Goal: Task Accomplishment & Management: Use online tool/utility

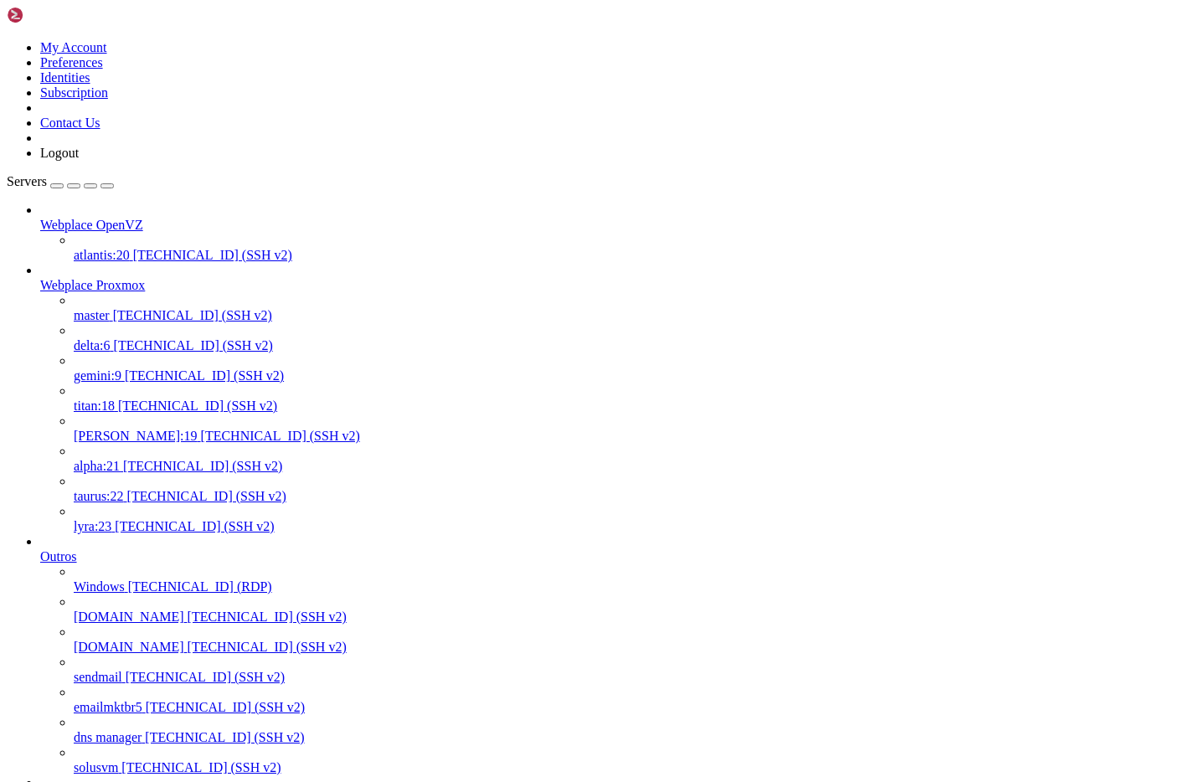
scroll to position [16, 3]
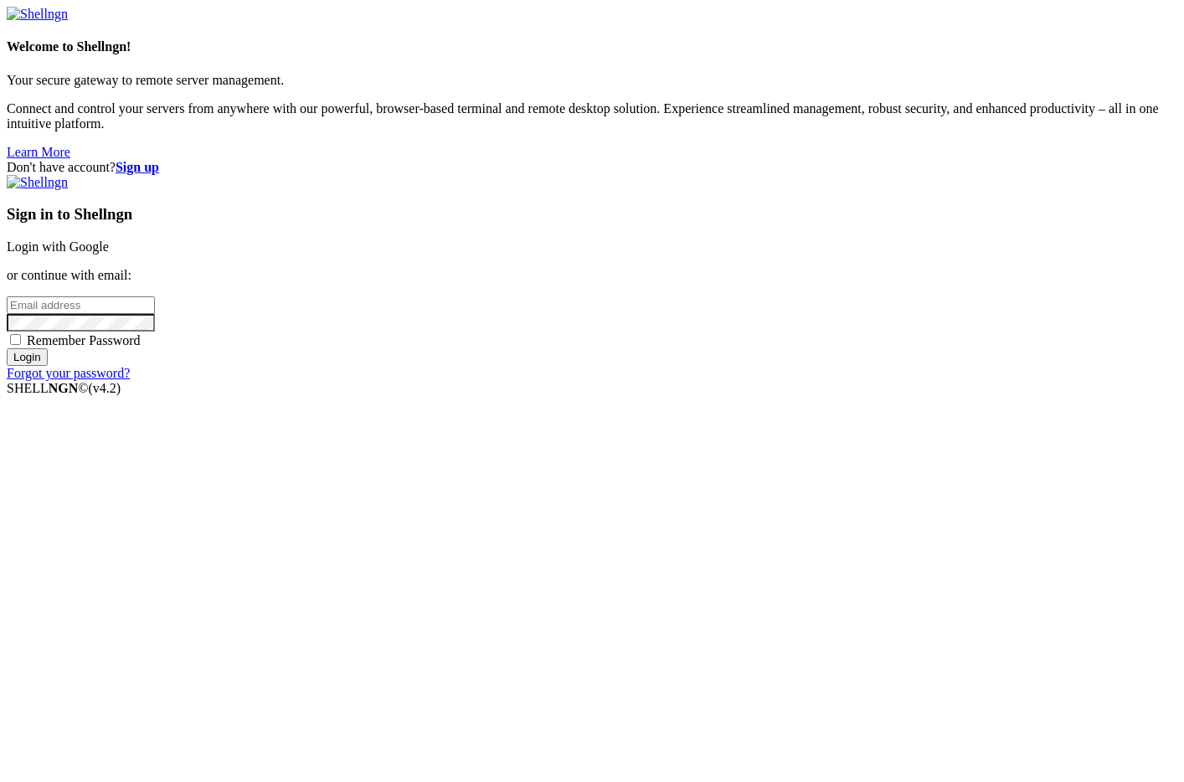
type input "[PERSON_NAME][EMAIL_ADDRESS][DOMAIN_NAME]"
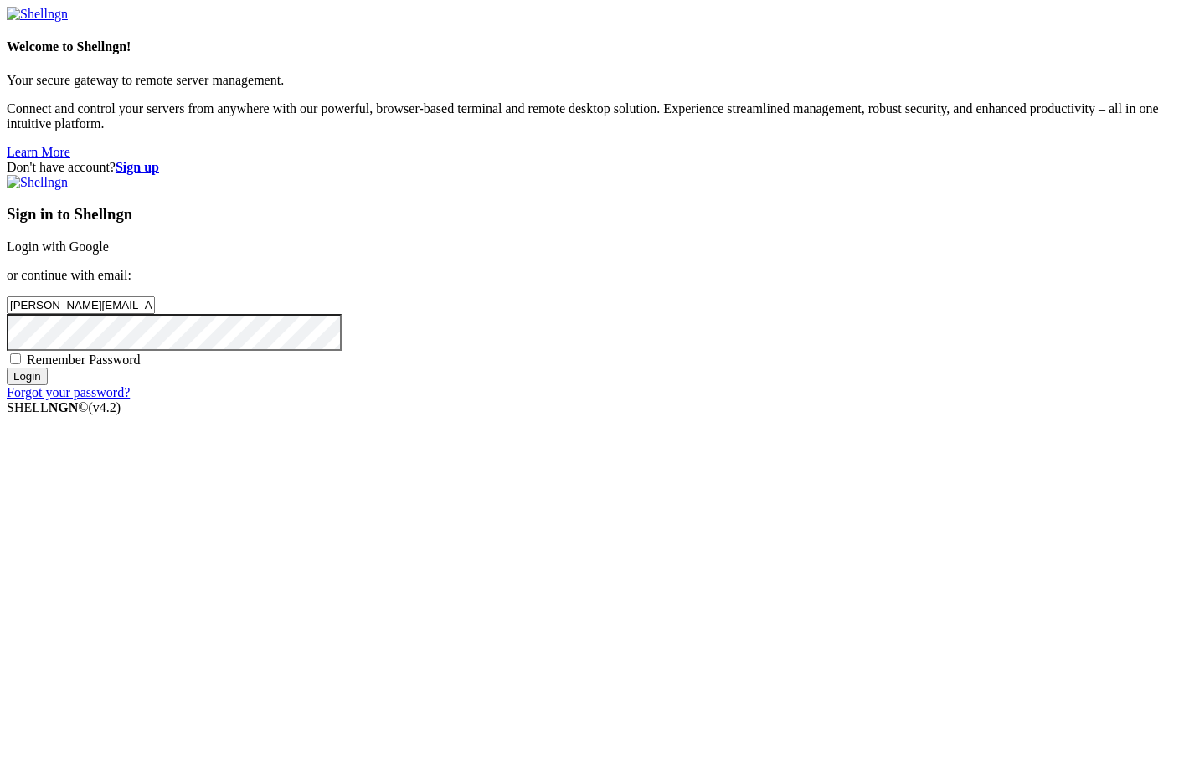
click at [48, 385] on input "Login" at bounding box center [27, 377] width 41 height 18
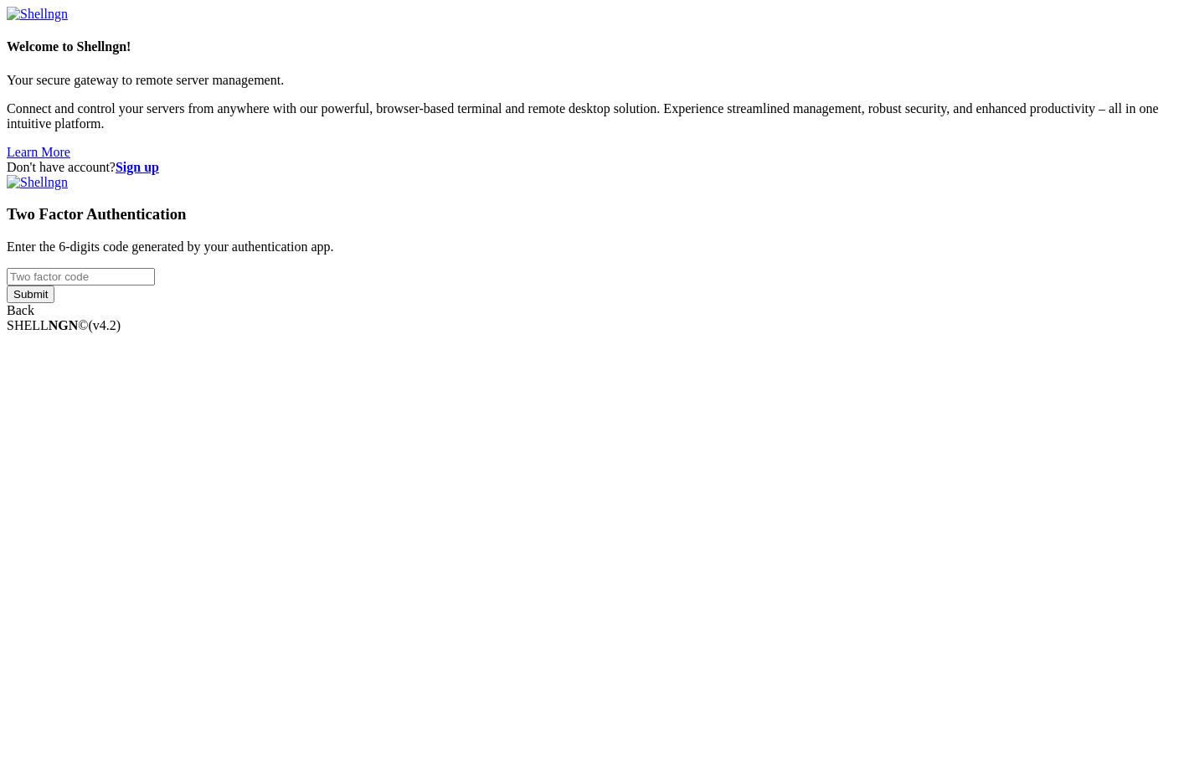
click at [155, 286] on input "number" at bounding box center [81, 277] width 148 height 18
click at [7, 286] on input "Submit" at bounding box center [31, 295] width 48 height 18
drag, startPoint x: 716, startPoint y: 387, endPoint x: 585, endPoint y: 371, distance: 131.6
click at [585, 333] on div "Don't have account? Sign up Two Factor Authentication Enter the 6-digits code g…" at bounding box center [592, 246] width 1171 height 173
type input "375854"
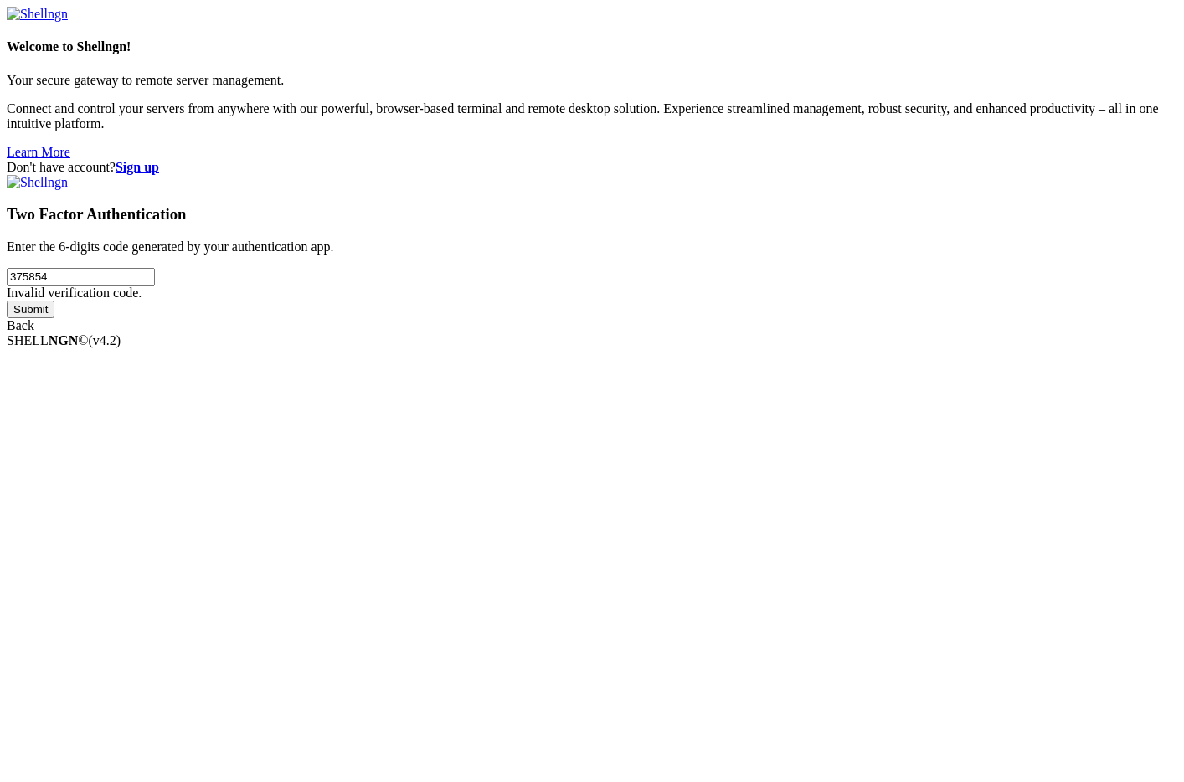
click at [7, 301] on input "Submit" at bounding box center [31, 310] width 48 height 18
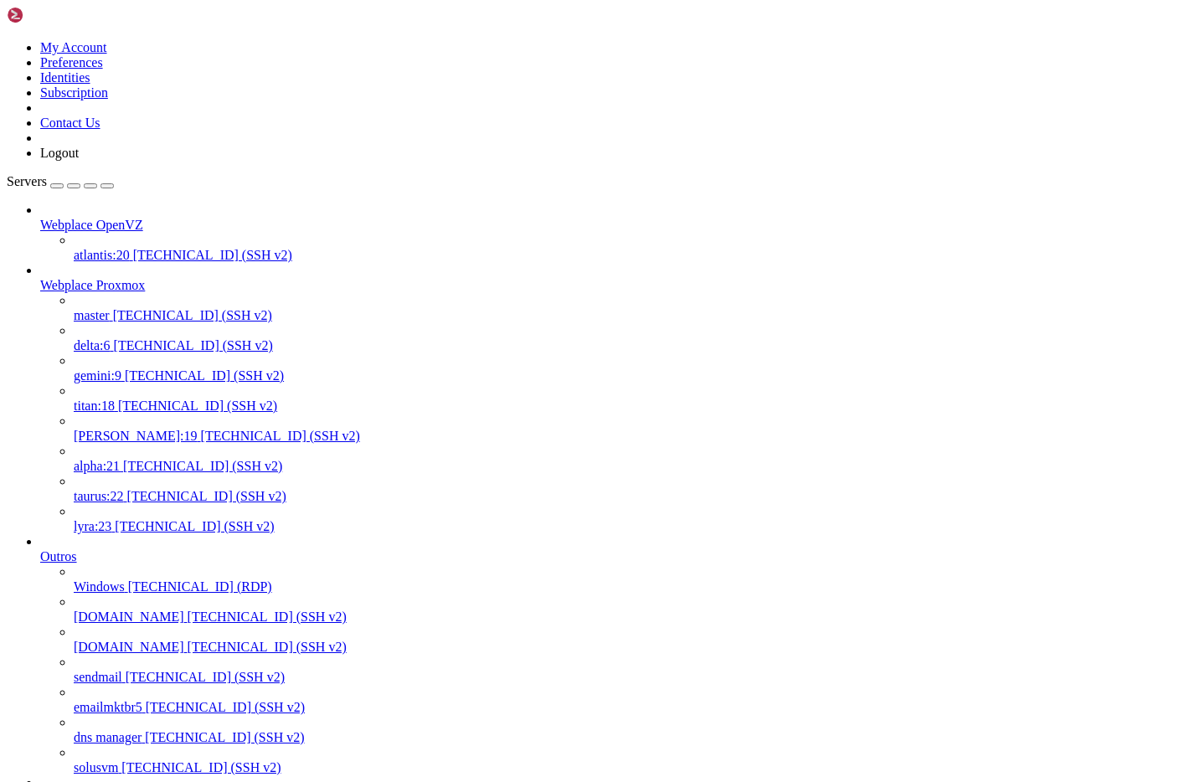
scroll to position [70, 0]
